Goal: Task Accomplishment & Management: Use online tool/utility

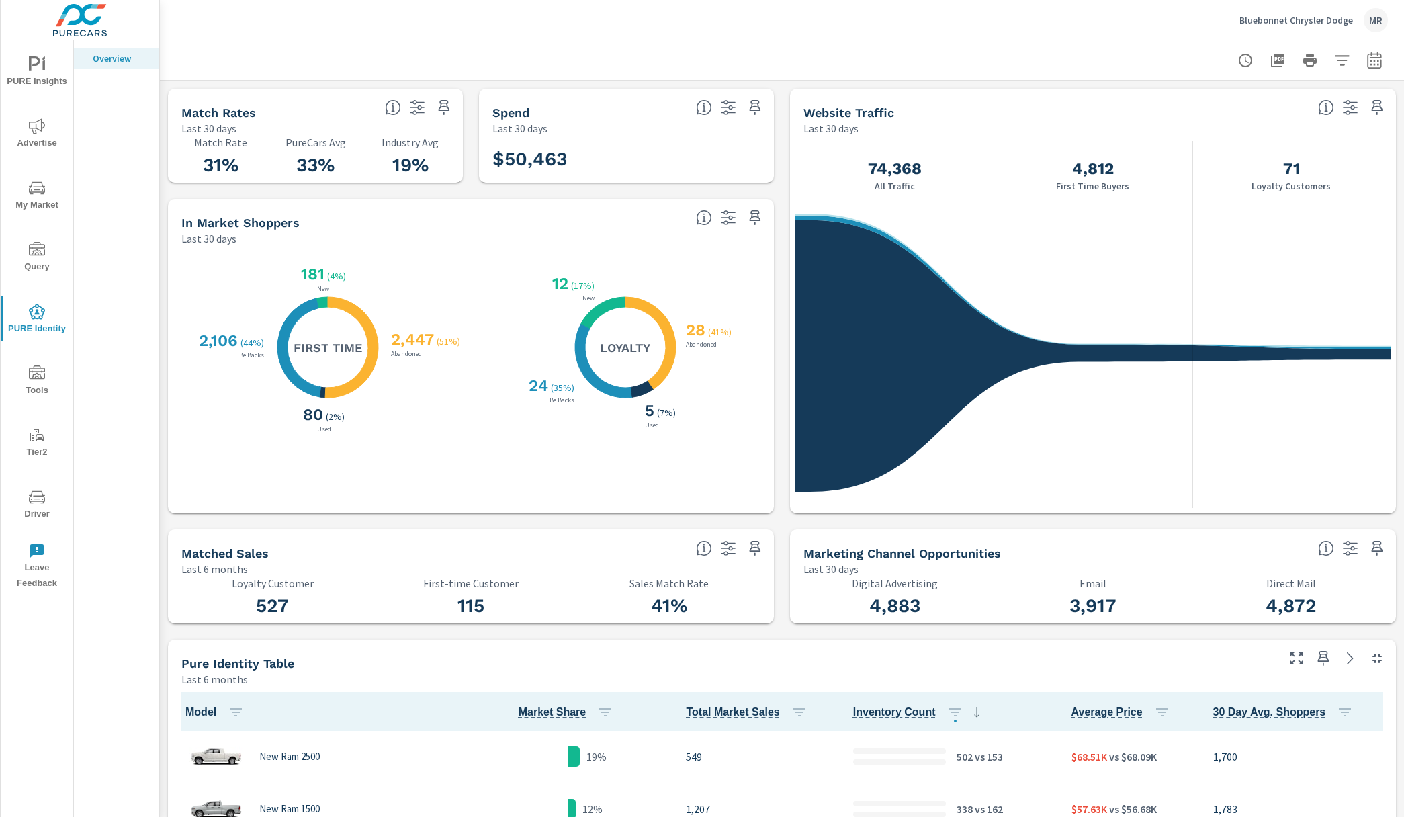
scroll to position [158, 0]
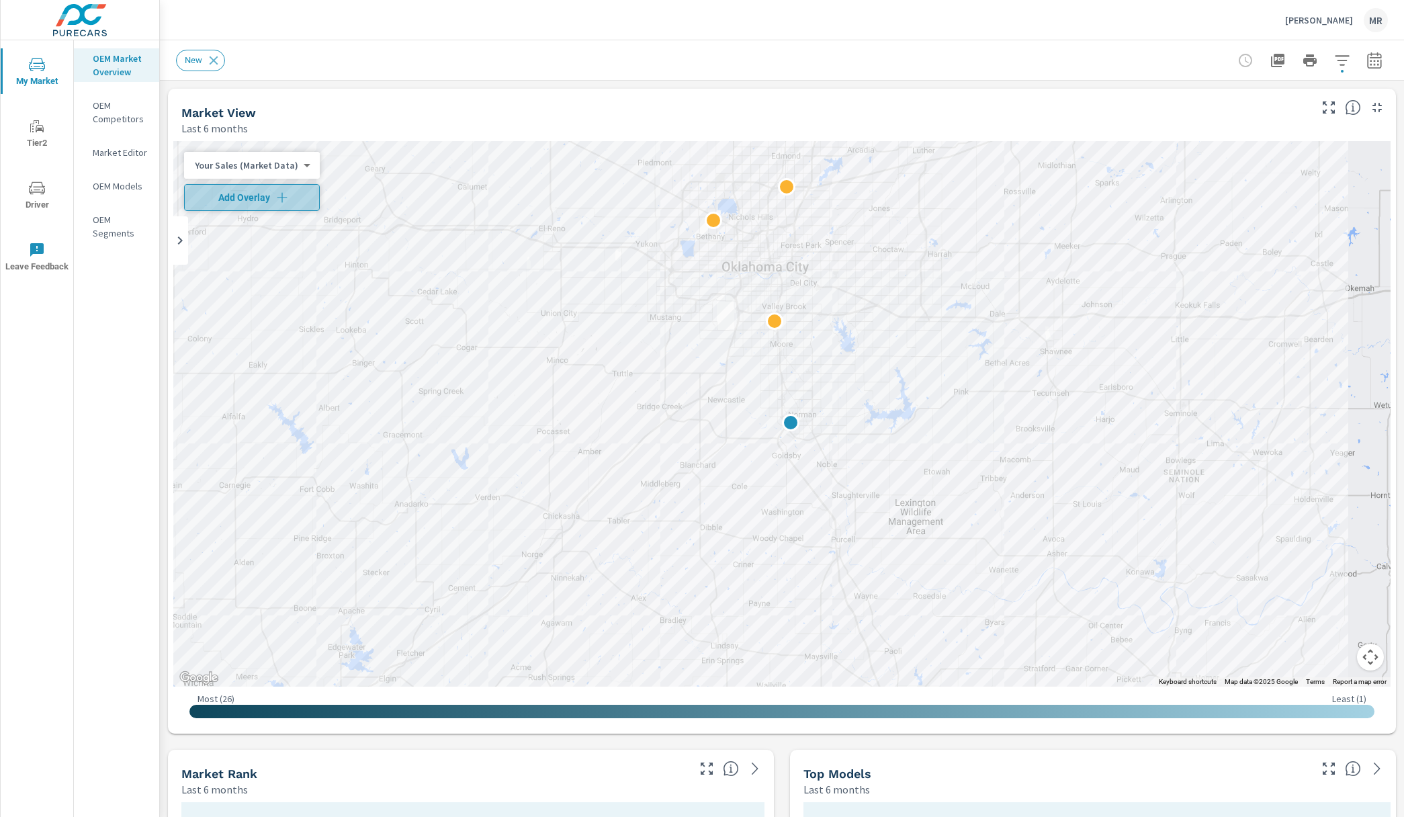
click at [255, 202] on span "Add Overlay" at bounding box center [252, 197] width 124 height 13
